Goal: Transaction & Acquisition: Purchase product/service

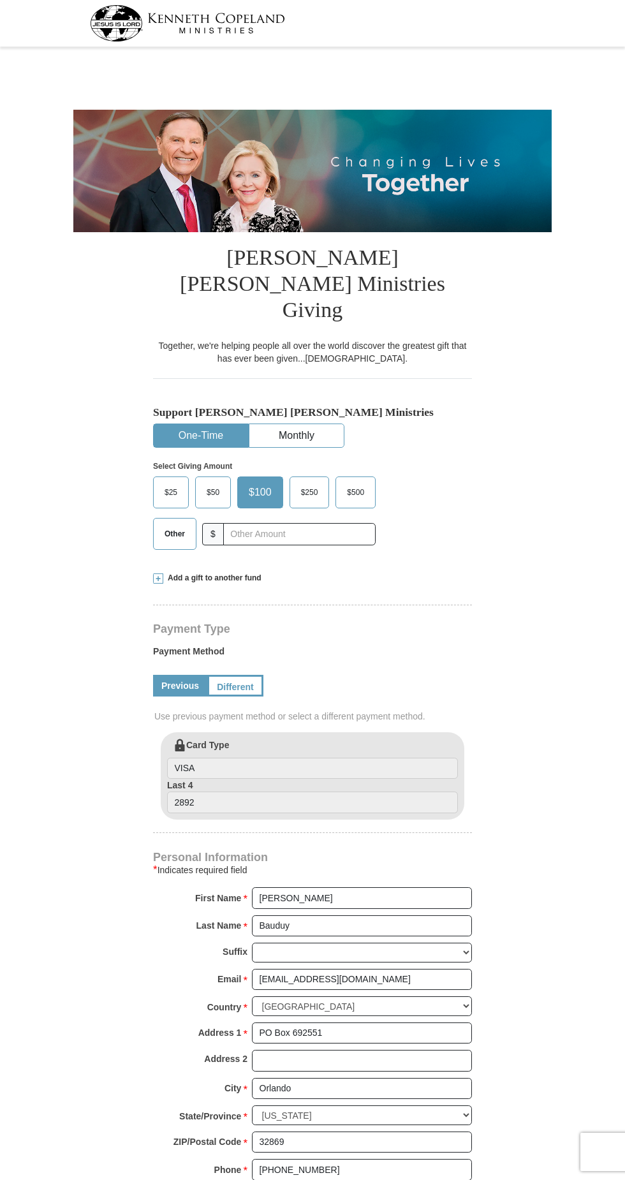
select select "FL"
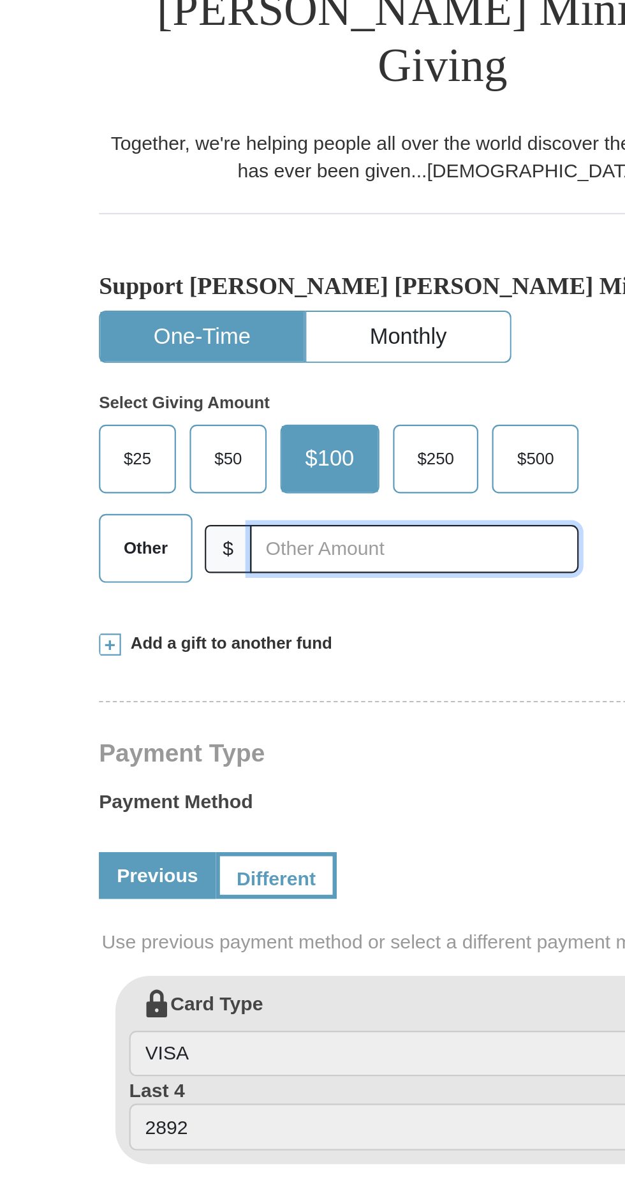
click at [276, 523] on input "text" at bounding box center [299, 534] width 152 height 22
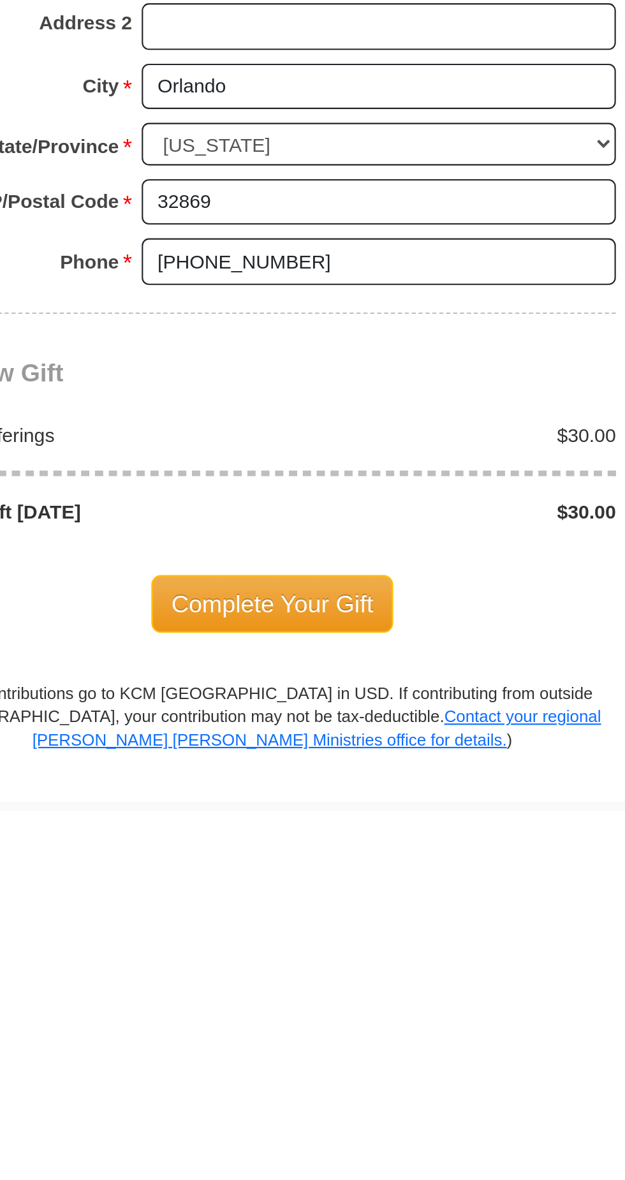
scroll to position [244, 0]
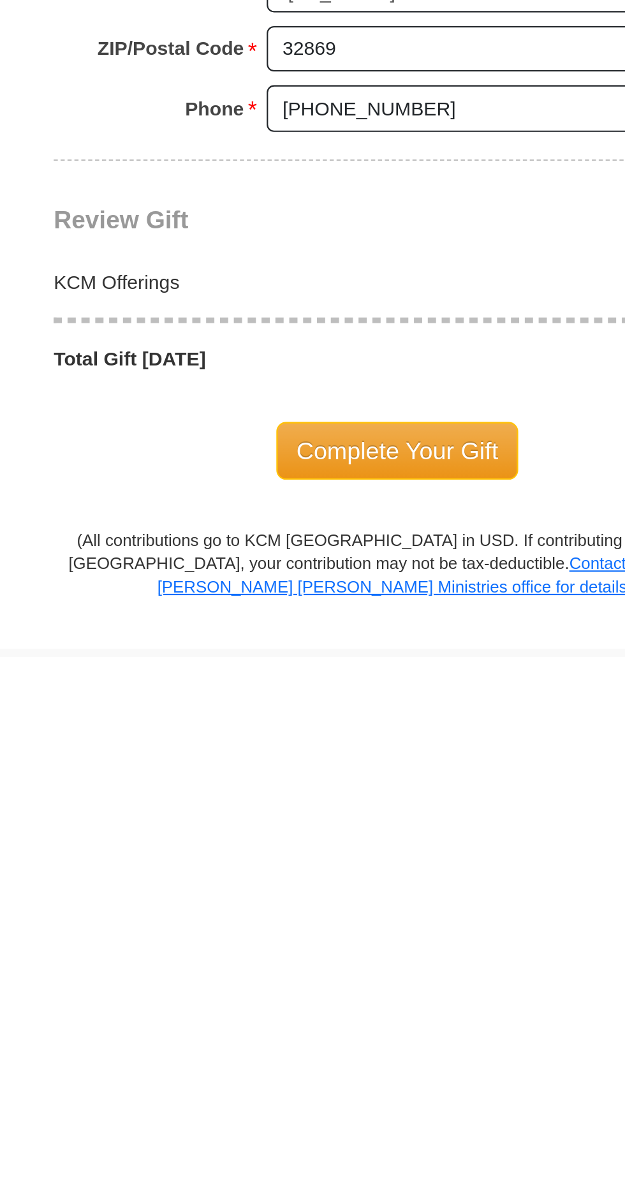
type input "30.00"
click at [315, 1071] on span "Complete Your Gift" at bounding box center [312, 1084] width 113 height 27
